Goal: Transaction & Acquisition: Purchase product/service

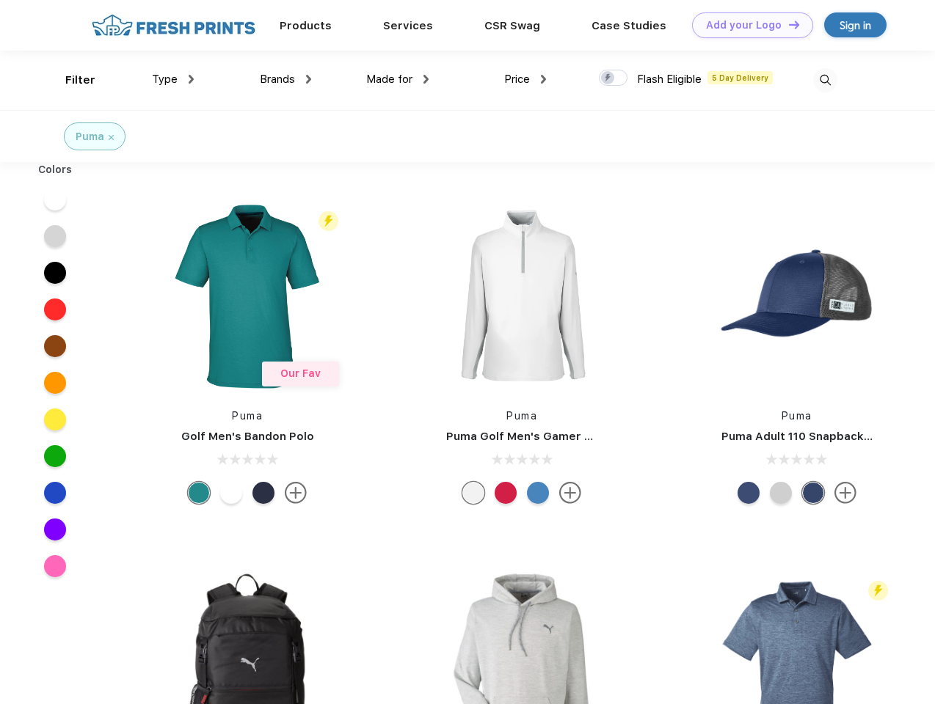
click at [747, 25] on link "Add your Logo Design Tool" at bounding box center [752, 25] width 121 height 26
click at [0, 0] on div "Design Tool" at bounding box center [0, 0] width 0 height 0
click at [787, 24] on link "Add your Logo Design Tool" at bounding box center [752, 25] width 121 height 26
click at [70, 80] on div "Filter" at bounding box center [80, 80] width 30 height 17
click at [173, 79] on span "Type" at bounding box center [165, 79] width 26 height 13
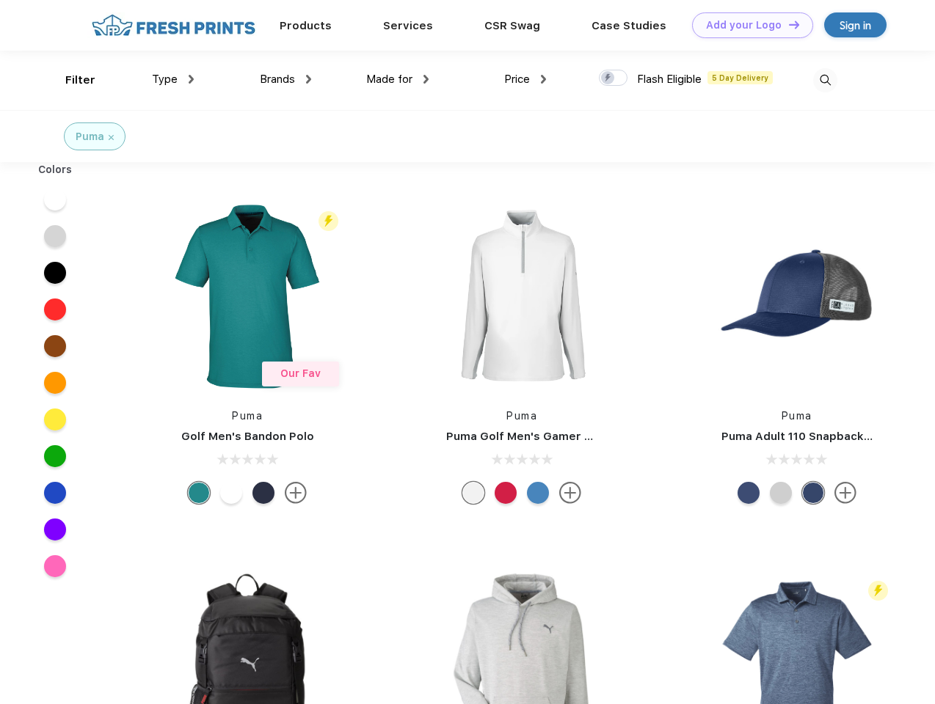
click at [285, 79] on span "Brands" at bounding box center [277, 79] width 35 height 13
click at [398, 79] on span "Made for" at bounding box center [389, 79] width 46 height 13
click at [525, 79] on span "Price" at bounding box center [517, 79] width 26 height 13
click at [613, 78] on div at bounding box center [613, 78] width 29 height 16
click at [608, 78] on input "checkbox" at bounding box center [604, 74] width 10 height 10
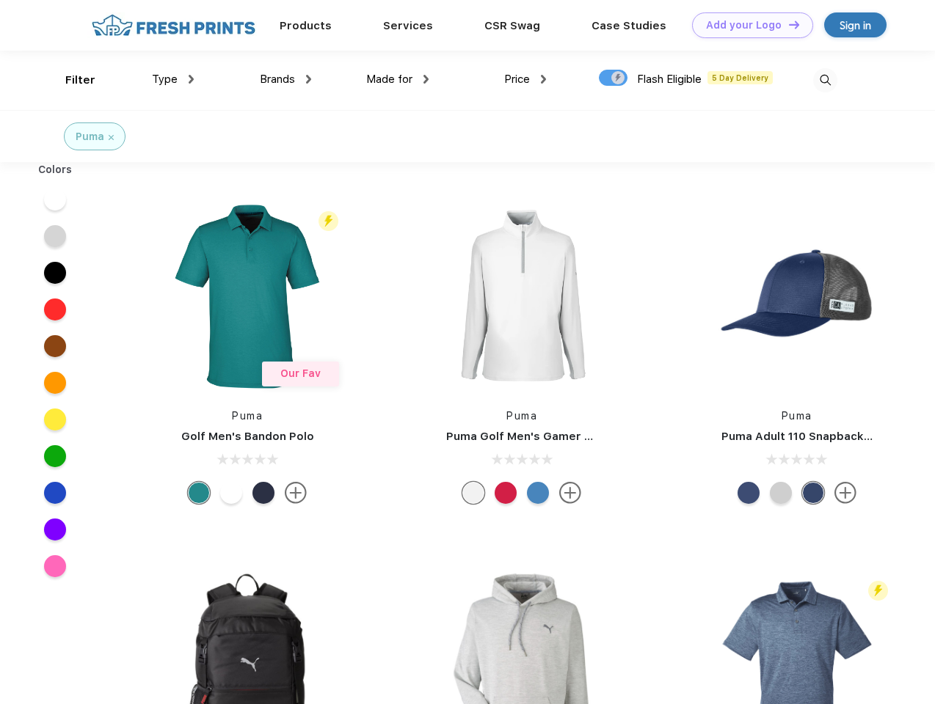
click at [824, 80] on img at bounding box center [825, 80] width 24 height 24
